Goal: Task Accomplishment & Management: Complete application form

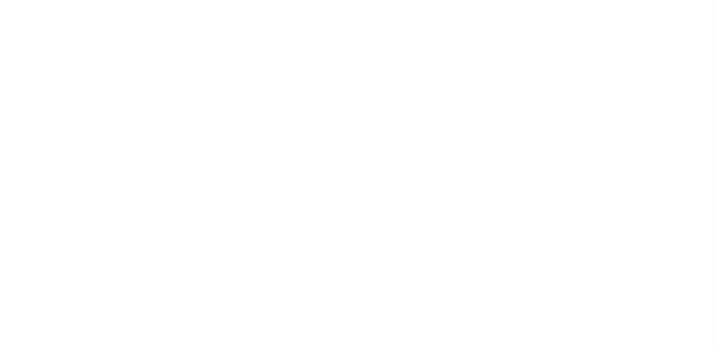
scroll to position [19, 0]
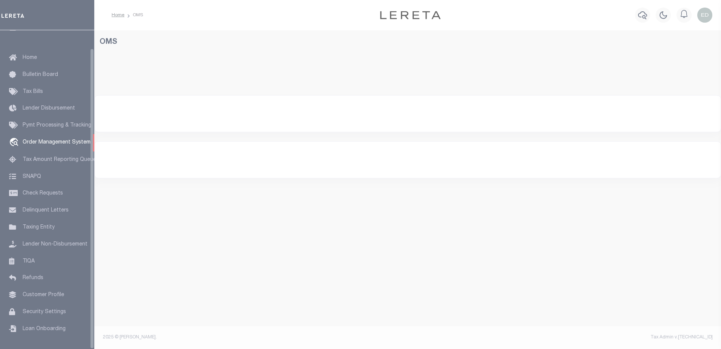
select select "200"
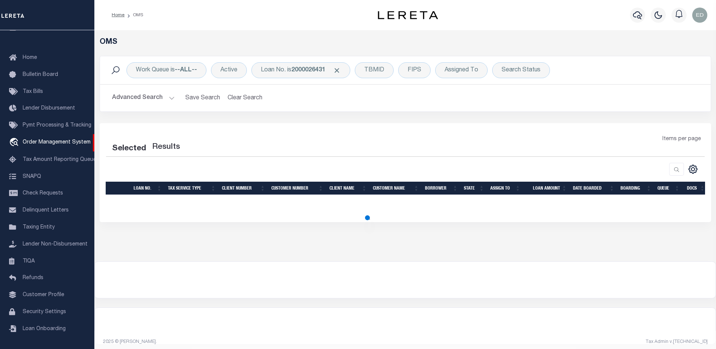
select select "200"
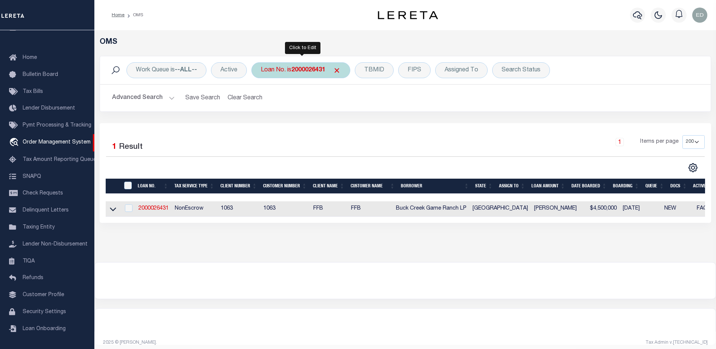
click at [316, 71] on b "2000026431" at bounding box center [308, 70] width 34 height 6
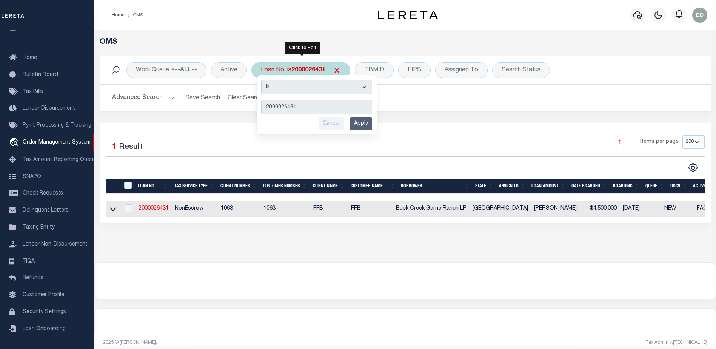
type input "ERR-XY-0007"
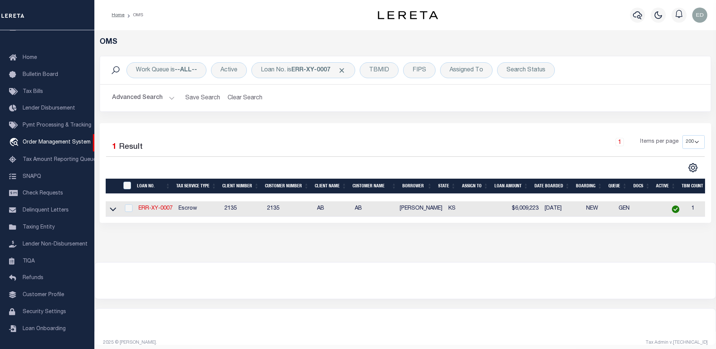
click at [158, 216] on td "ERR-XY-0007" at bounding box center [155, 208] width 40 height 15
checkbox input "true"
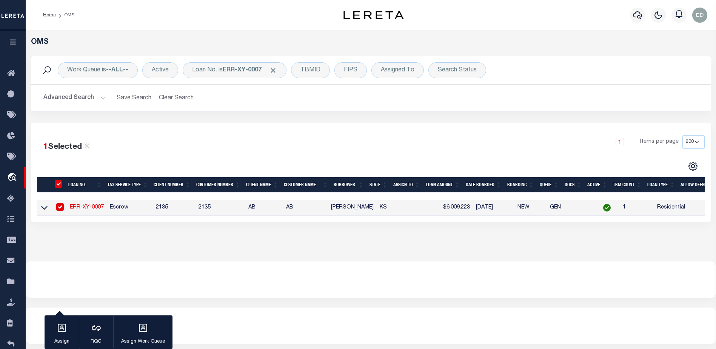
click at [92, 205] on link "ERR-XY-0007" at bounding box center [87, 206] width 34 height 5
type input "ERR-XY-0007"
type input "[PERSON_NAME]"
select select
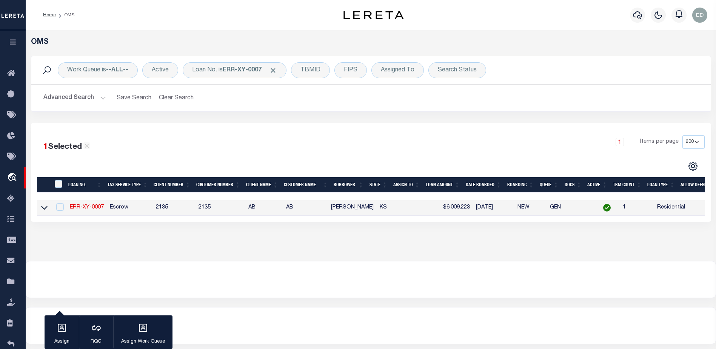
type input "[DATE]"
select select "10"
select select "Escrow"
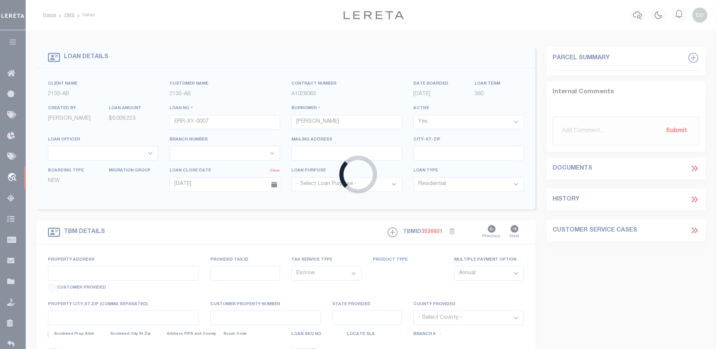
type input "[STREET_ADDRESS]"
type input "WICHITA KS 67226-2244"
type input "KS"
select select "2"
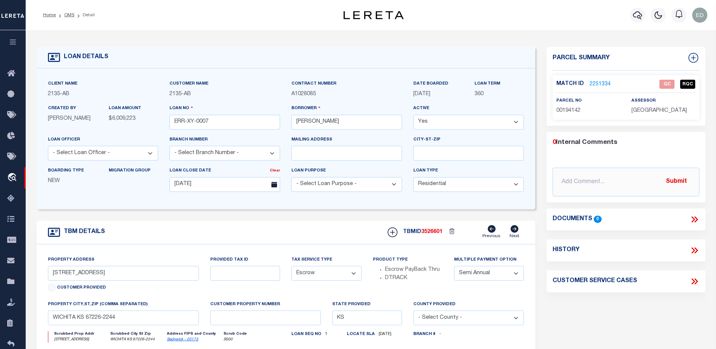
click at [601, 82] on link "2251334" at bounding box center [599, 84] width 21 height 8
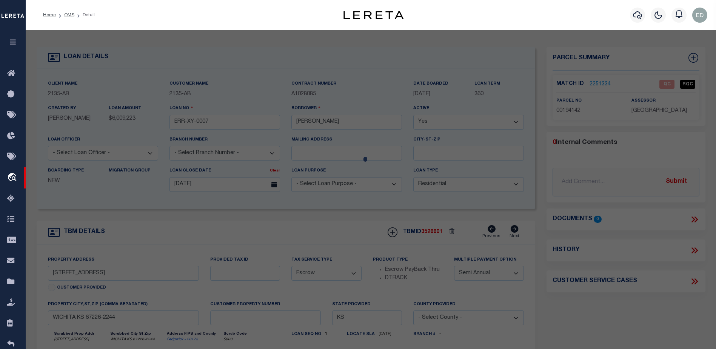
checkbox input "false"
select select "QC"
type input "[PERSON_NAME] L"
select select "ATL"
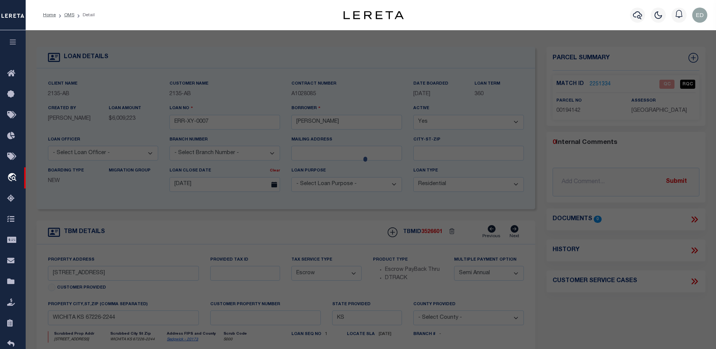
select select "ADD"
type input "[STREET_ADDRESS]"
checkbox input "false"
type input "[GEOGRAPHIC_DATA]"
type textarea "LOT 12 BLOCK 2 [GEOGRAPHIC_DATA] EIGHTH ADD."
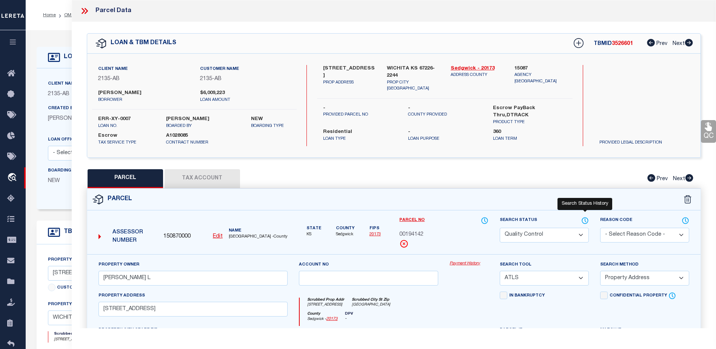
click at [584, 217] on icon at bounding box center [585, 220] width 8 height 8
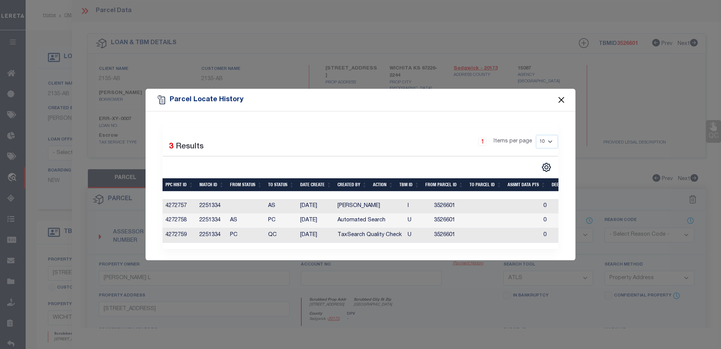
click at [560, 95] on button "Close" at bounding box center [562, 100] width 10 height 10
